Goal: Task Accomplishment & Management: Complete application form

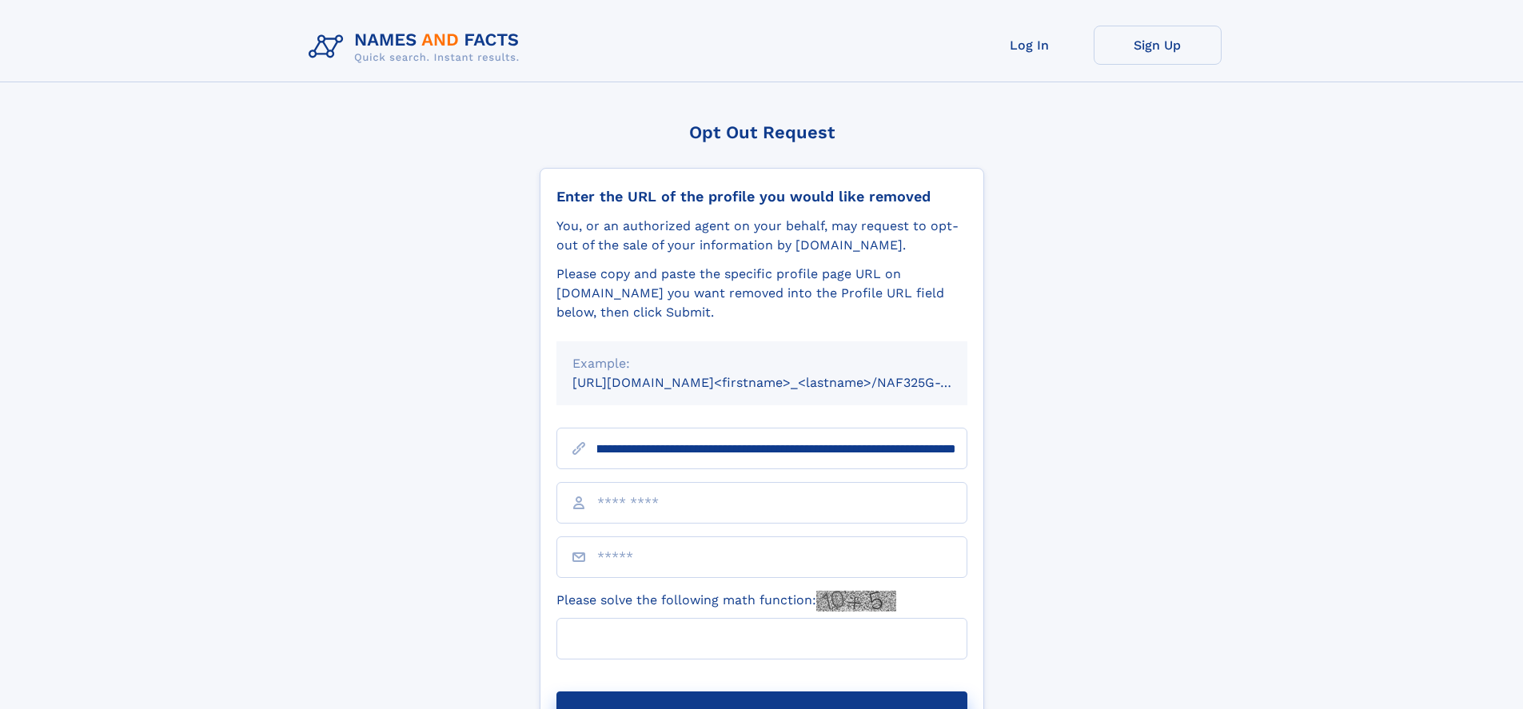
scroll to position [0, 207]
type input "**********"
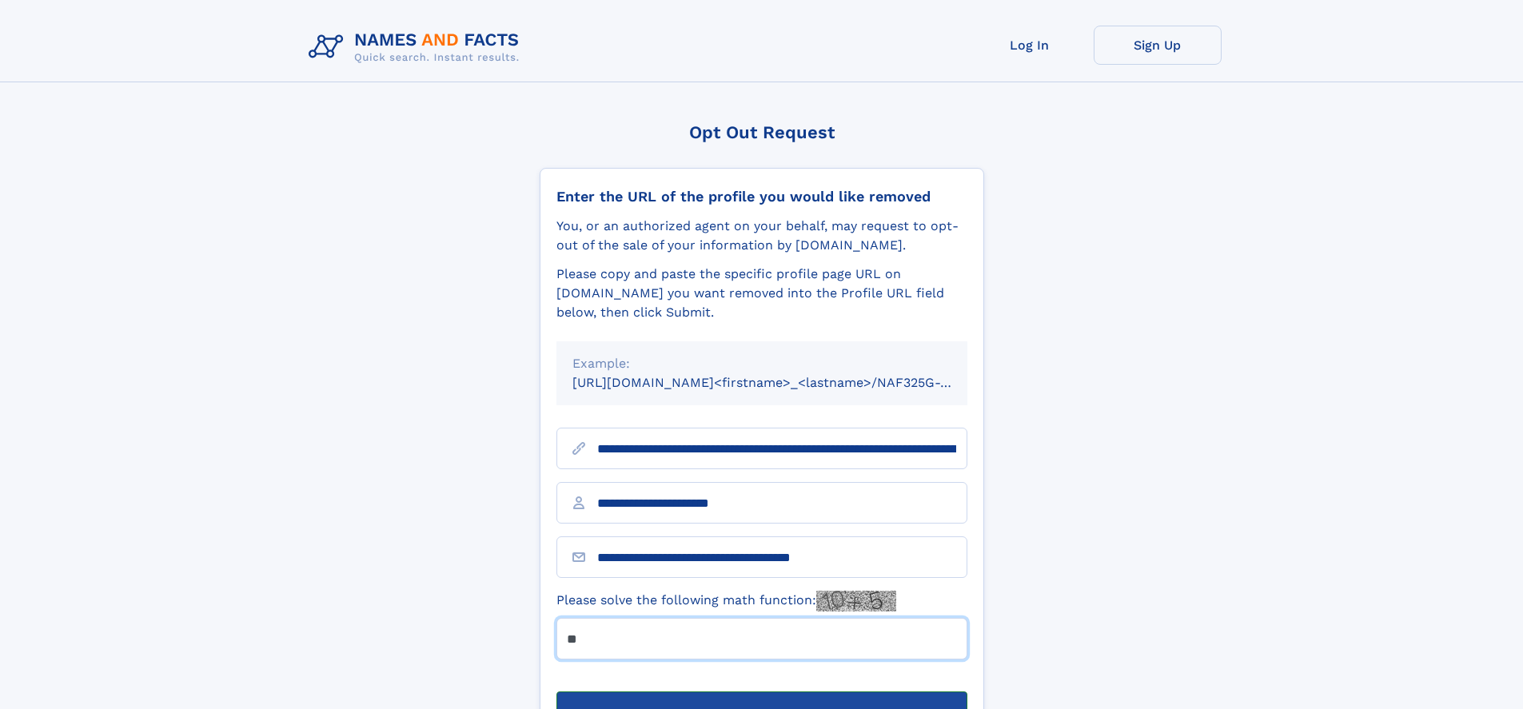
type input "**"
click at [761, 691] on button "Submit Opt Out Request" at bounding box center [761, 716] width 411 height 51
